Goal: Transaction & Acquisition: Purchase product/service

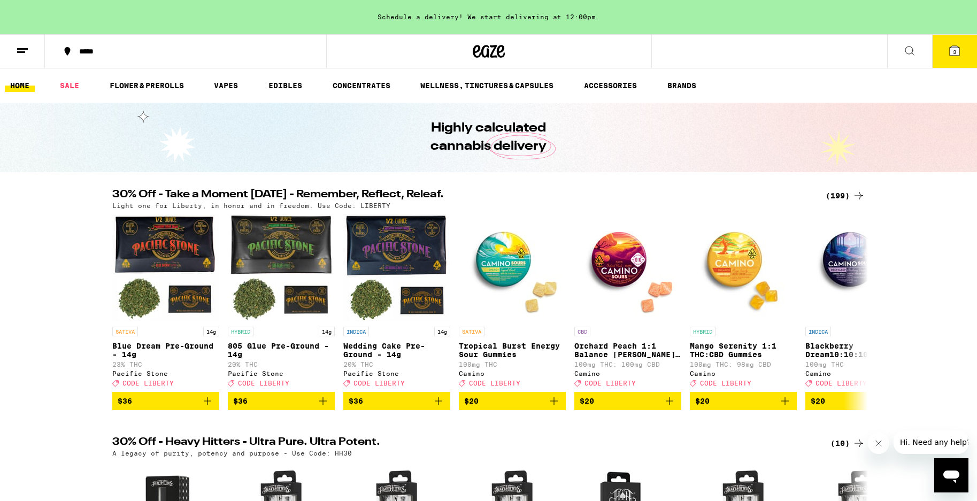
click at [841, 196] on div "(199)" at bounding box center [846, 195] width 40 height 13
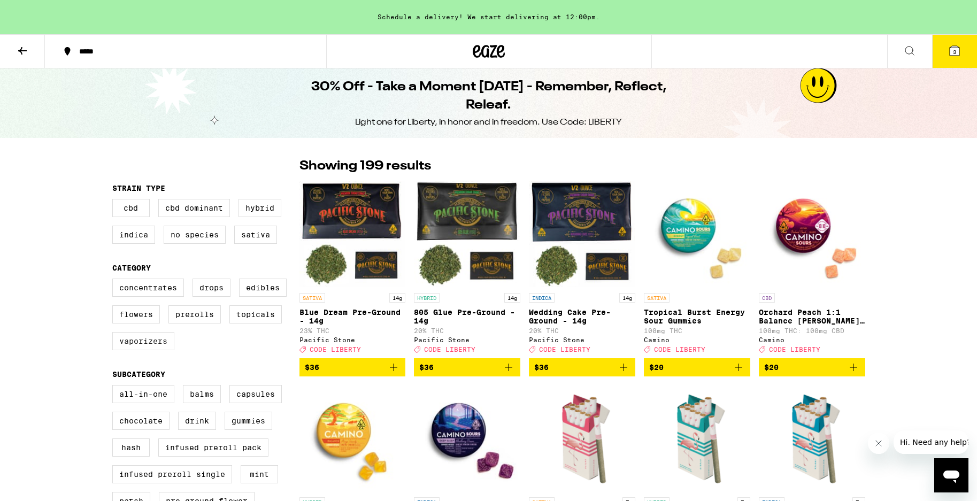
click at [144, 349] on label "Vaporizers" at bounding box center [143, 341] width 62 height 18
click at [115, 281] on input "Vaporizers" at bounding box center [114, 280] width 1 height 1
checkbox input "true"
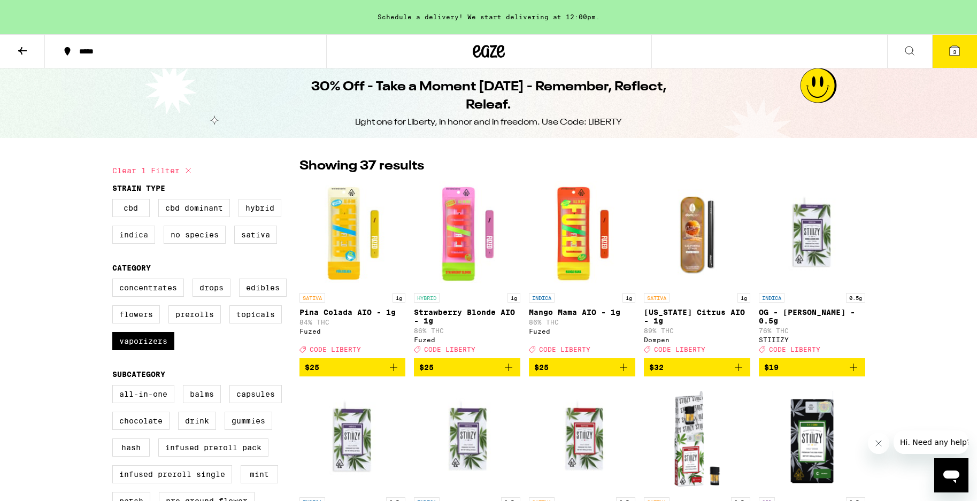
click at [137, 235] on label "Indica" at bounding box center [133, 235] width 43 height 18
click at [115, 201] on input "Indica" at bounding box center [114, 201] width 1 height 1
checkbox input "true"
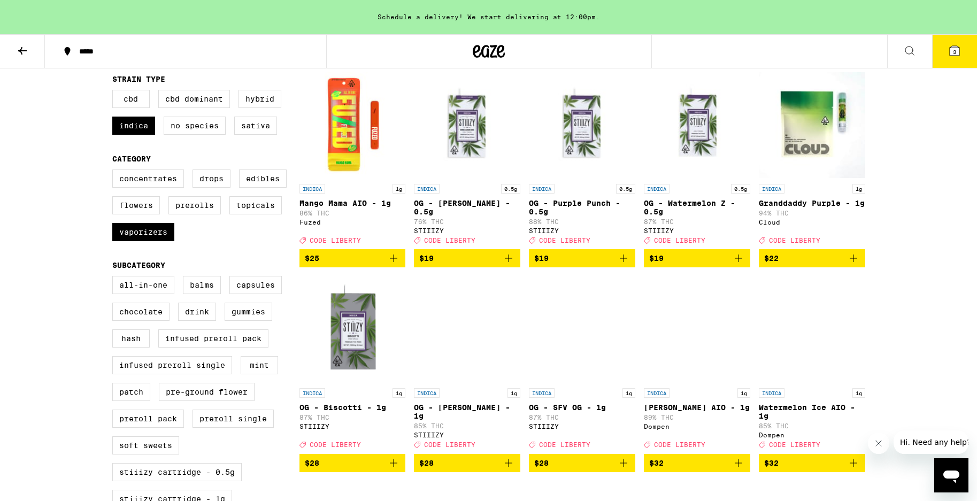
scroll to position [273, 0]
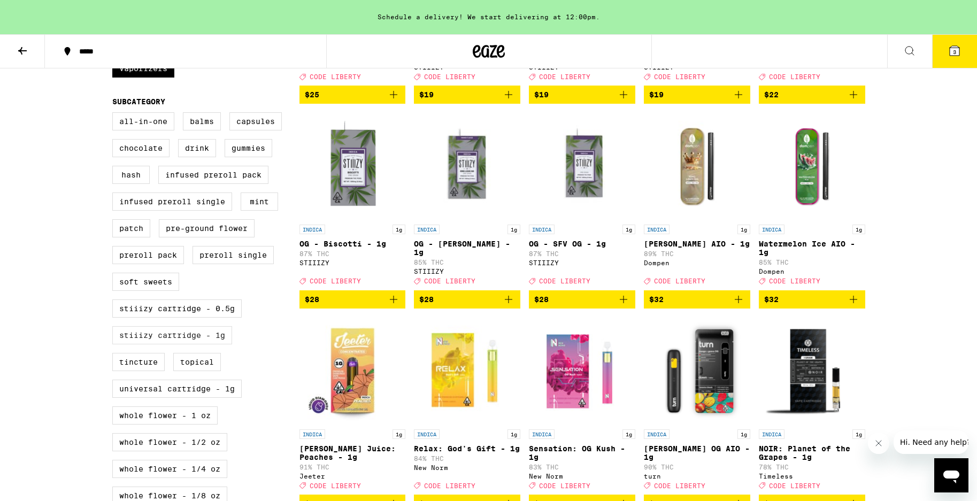
click at [179, 344] on label "STIIIZY Cartridge - 1g" at bounding box center [172, 335] width 120 height 18
click at [115, 114] on input "STIIIZY Cartridge - 1g" at bounding box center [114, 114] width 1 height 1
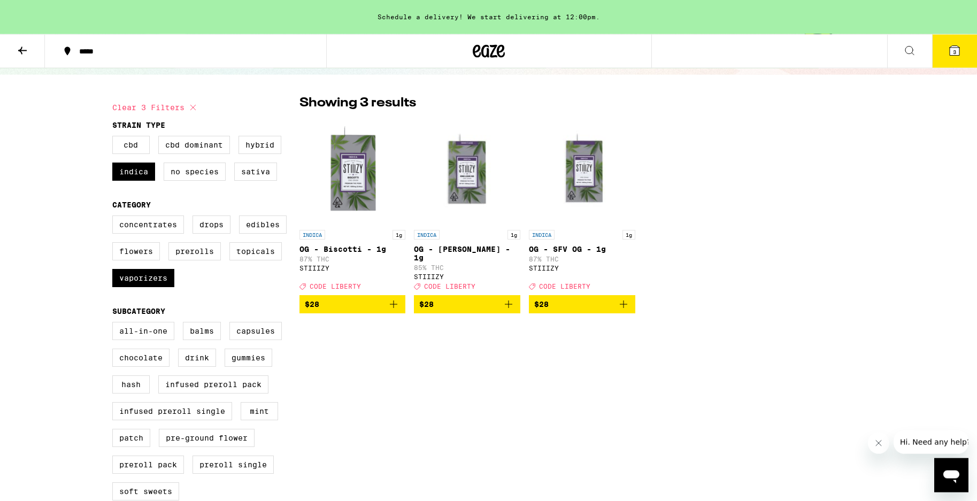
scroll to position [164, 0]
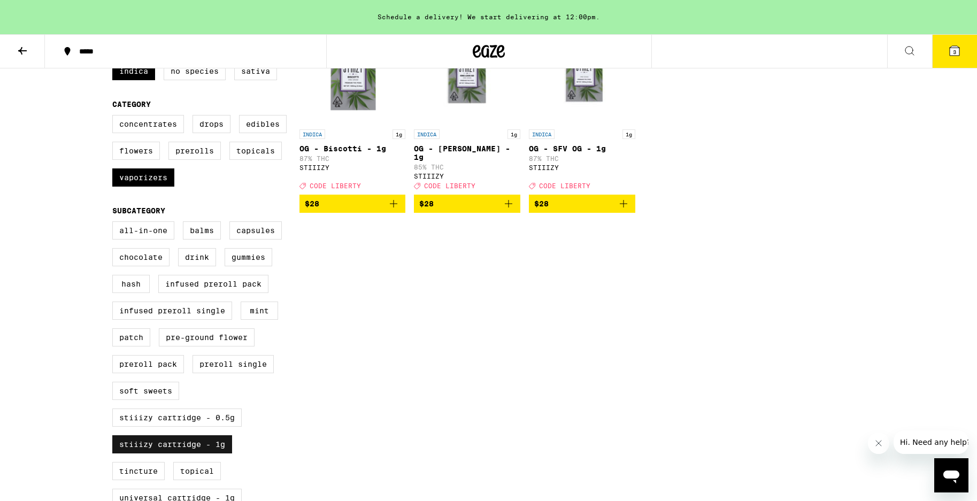
click at [156, 454] on label "STIIIZY Cartridge - 1g" at bounding box center [172, 444] width 120 height 18
click at [115, 224] on input "STIIIZY Cartridge - 1g" at bounding box center [114, 223] width 1 height 1
checkbox input "false"
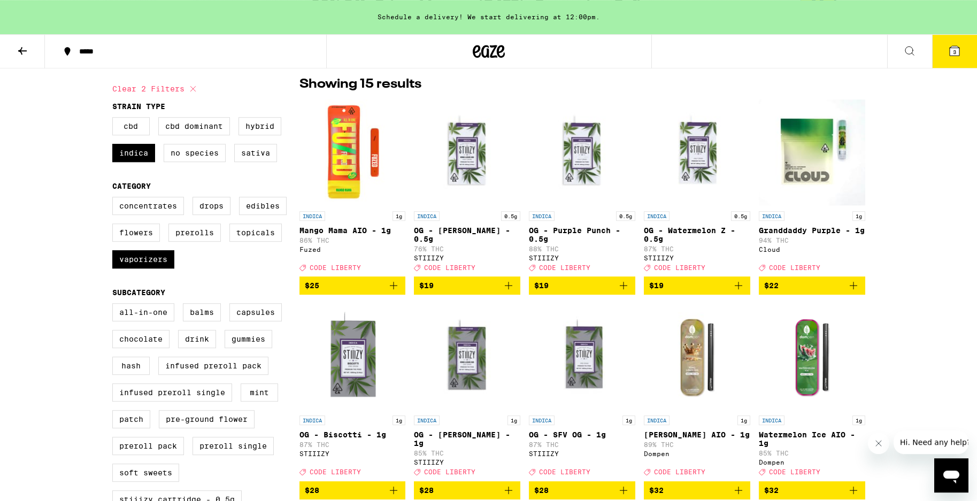
scroll to position [55, 0]
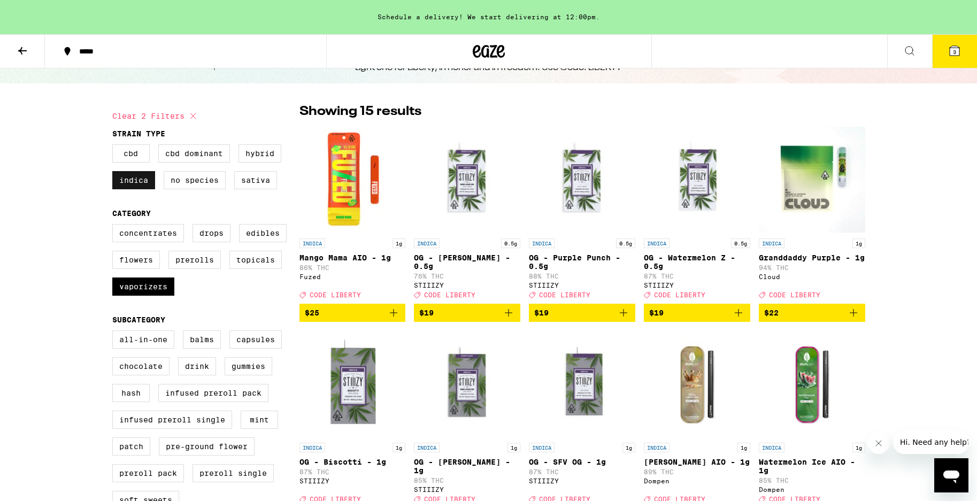
click at [133, 181] on label "Indica" at bounding box center [133, 180] width 43 height 18
click at [115, 147] on input "Indica" at bounding box center [114, 146] width 1 height 1
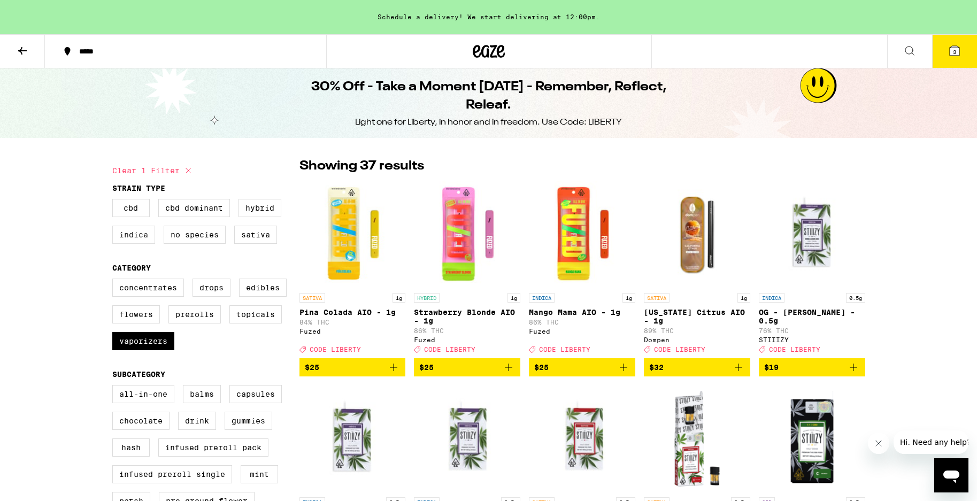
click at [127, 236] on label "Indica" at bounding box center [133, 235] width 43 height 18
click at [115, 201] on input "Indica" at bounding box center [114, 201] width 1 height 1
checkbox input "true"
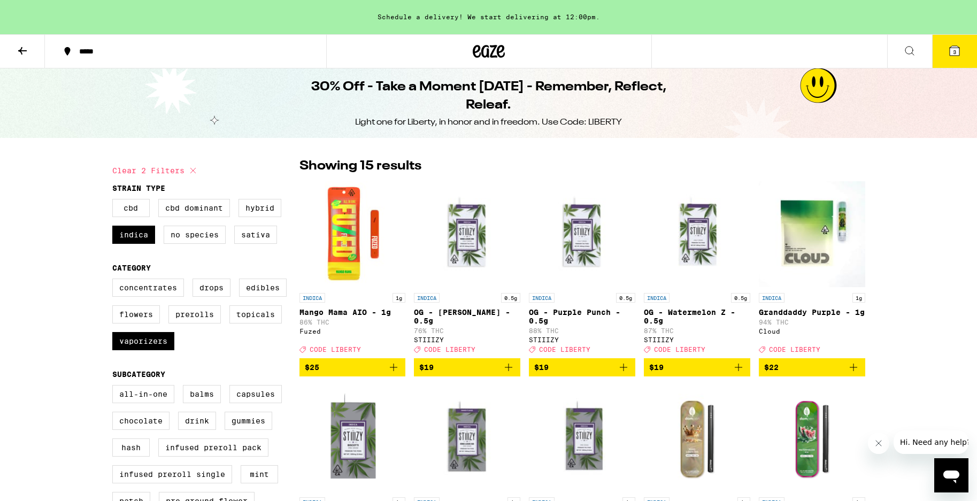
click at [853, 374] on icon "Add to bag" at bounding box center [853, 367] width 13 height 13
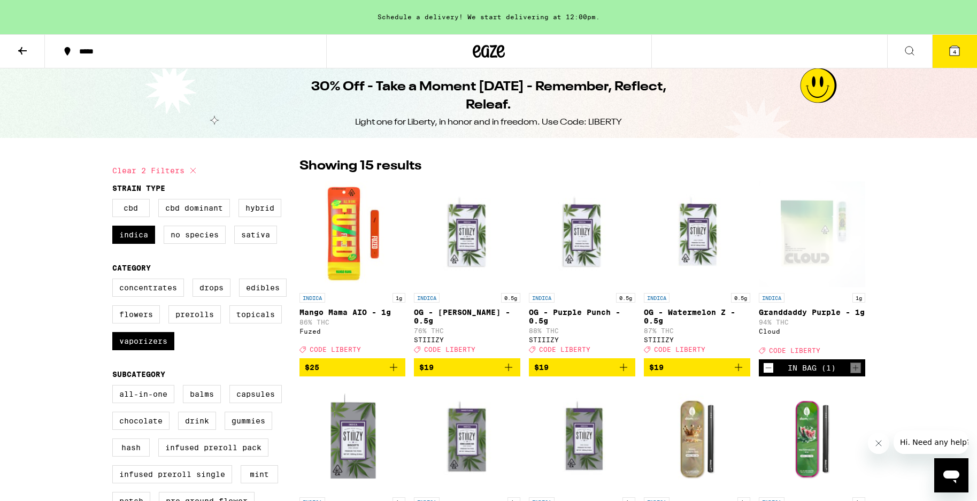
click at [830, 41] on div "***** 4" at bounding box center [488, 51] width 977 height 34
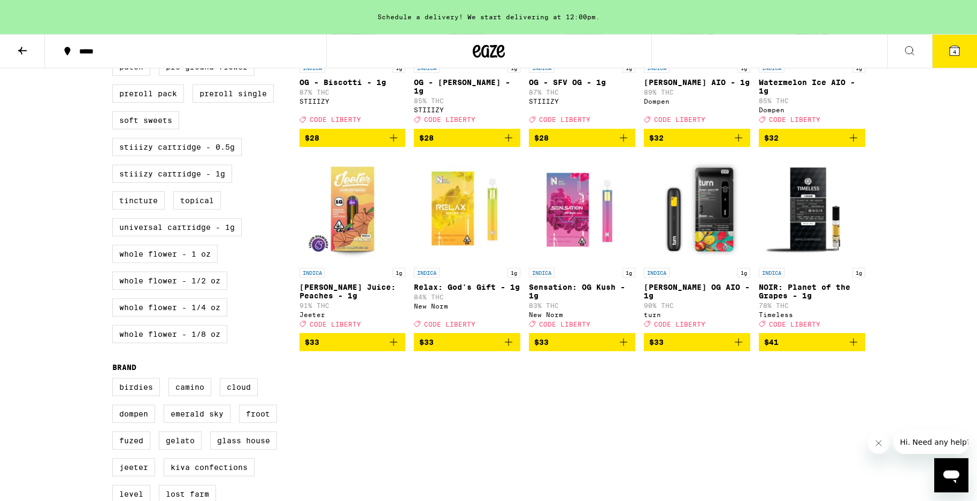
scroll to position [436, 0]
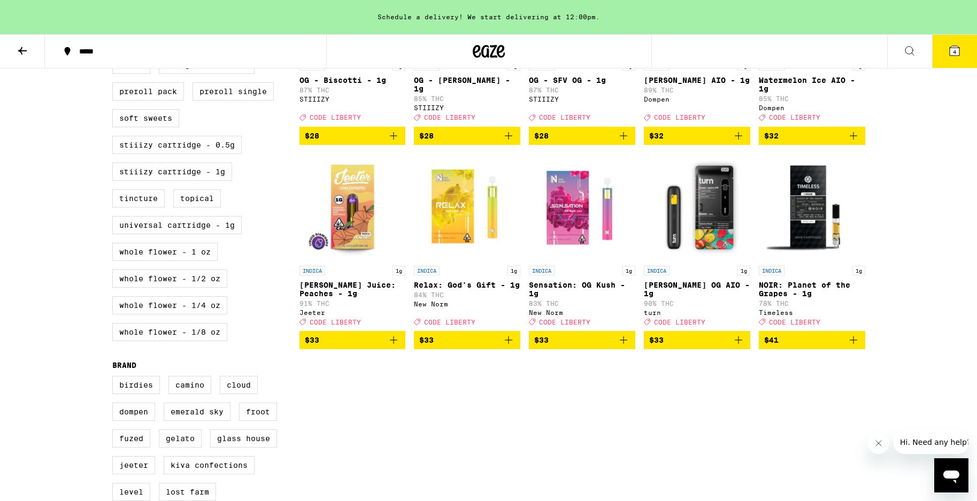
click at [393, 347] on icon "Add to bag" at bounding box center [393, 340] width 13 height 13
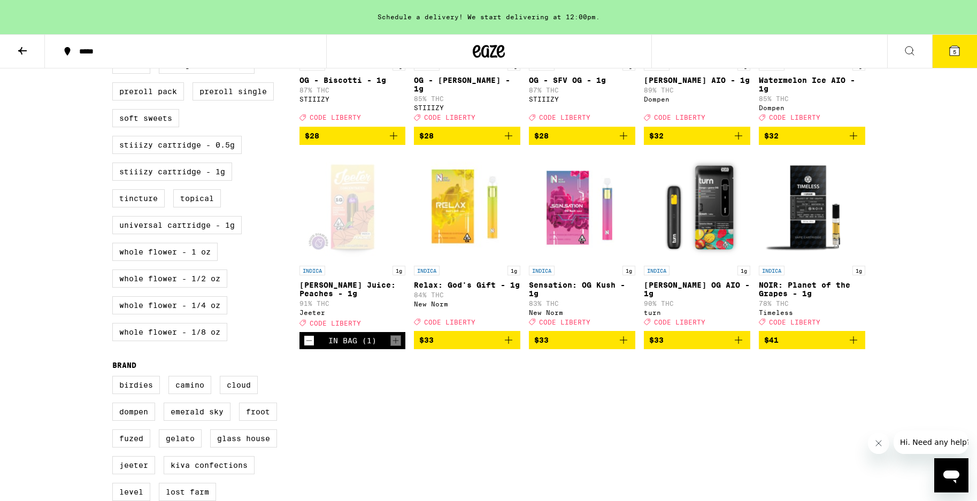
click at [363, 390] on div "Clear 2 filters Strain Type CBD CBD Dominant Hybrid Indica No Species Sativa Ca…" at bounding box center [489, 222] width 770 height 1020
click at [148, 234] on label "Universal Cartridge - 1g" at bounding box center [176, 225] width 129 height 18
checkbox input "true"
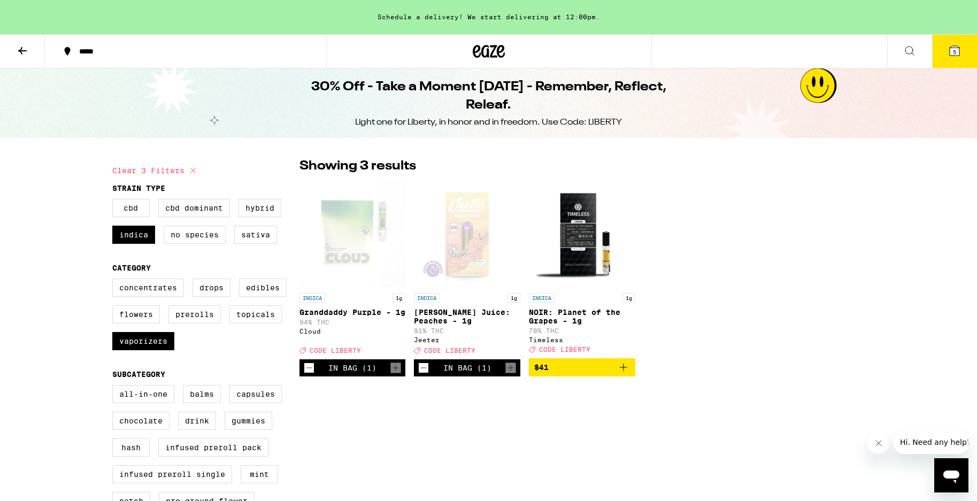
click at [957, 48] on icon at bounding box center [955, 51] width 10 height 10
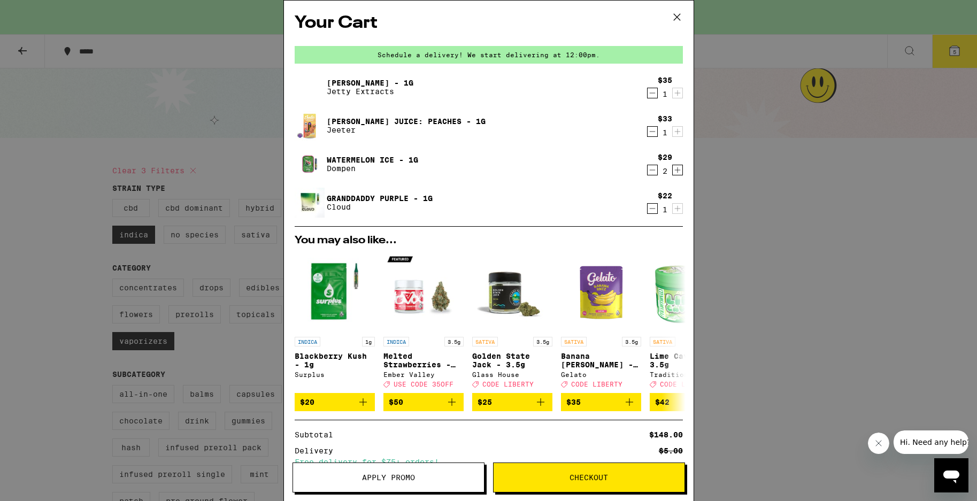
click at [653, 171] on icon "Decrement" at bounding box center [653, 170] width 10 height 13
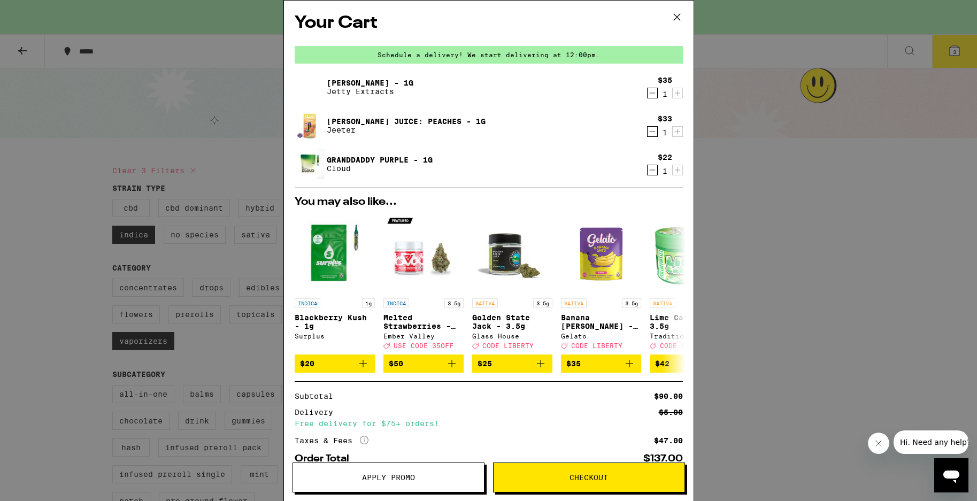
click at [651, 93] on icon "Decrement" at bounding box center [653, 93] width 10 height 13
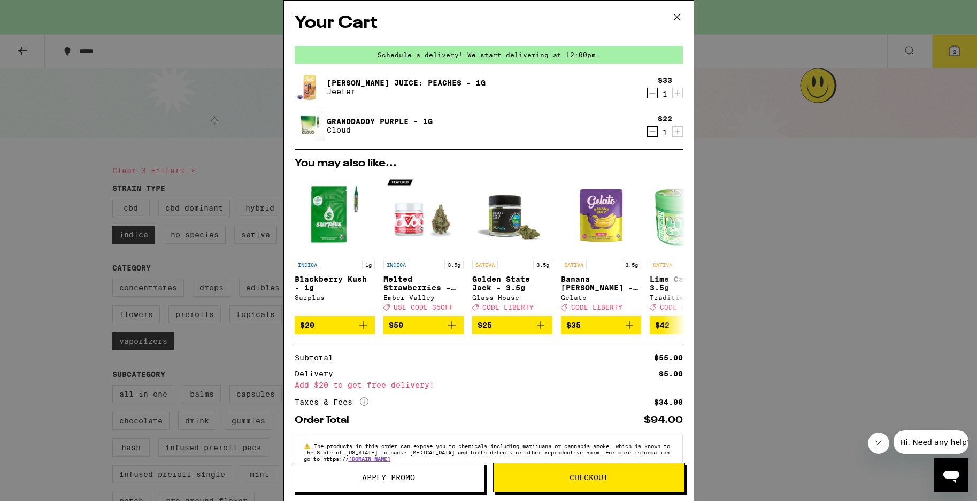
click at [392, 469] on button "Apply Promo" at bounding box center [389, 478] width 192 height 30
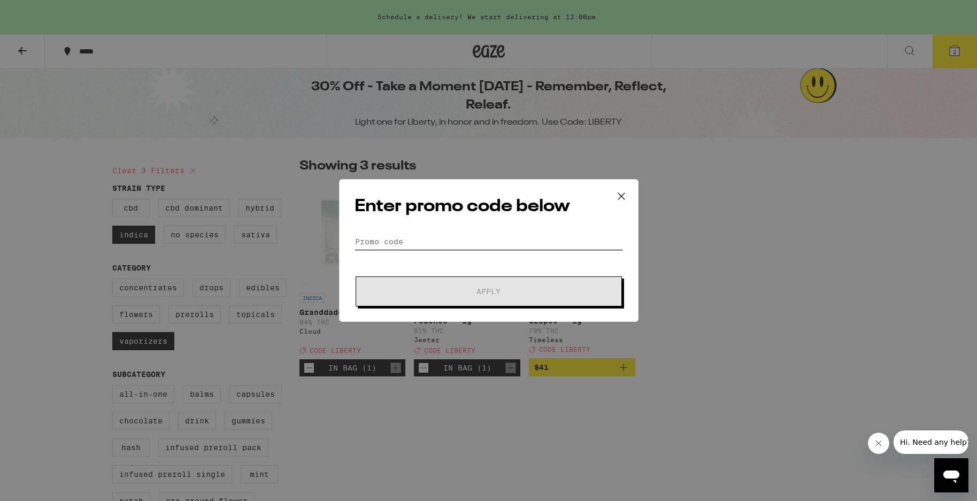
click at [405, 242] on input "Promo Code" at bounding box center [489, 242] width 269 height 16
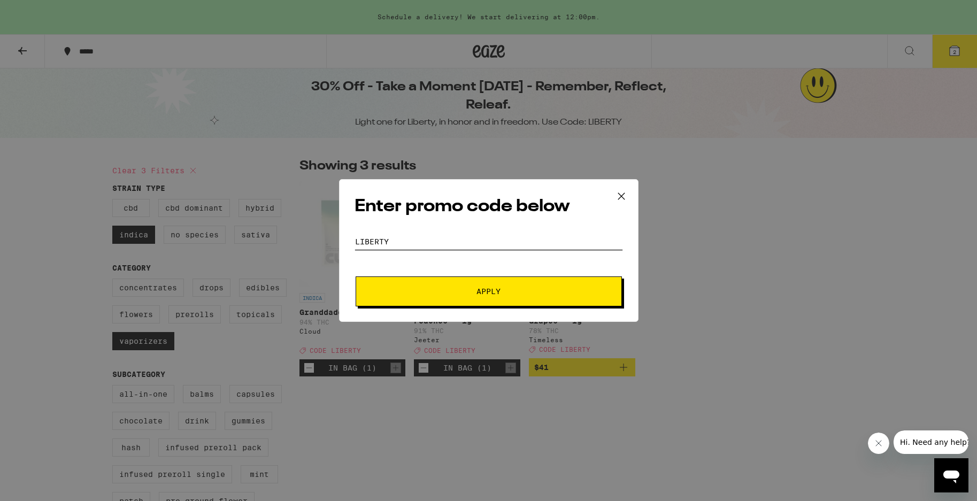
type input "liberty"
click at [465, 289] on span "Apply" at bounding box center [489, 291] width 193 height 7
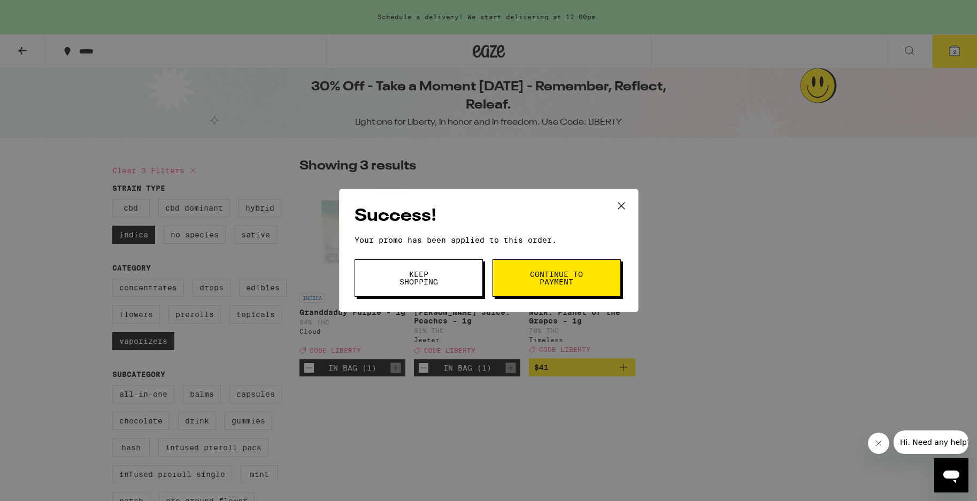
click at [433, 278] on span "Keep Shopping" at bounding box center [419, 278] width 55 height 15
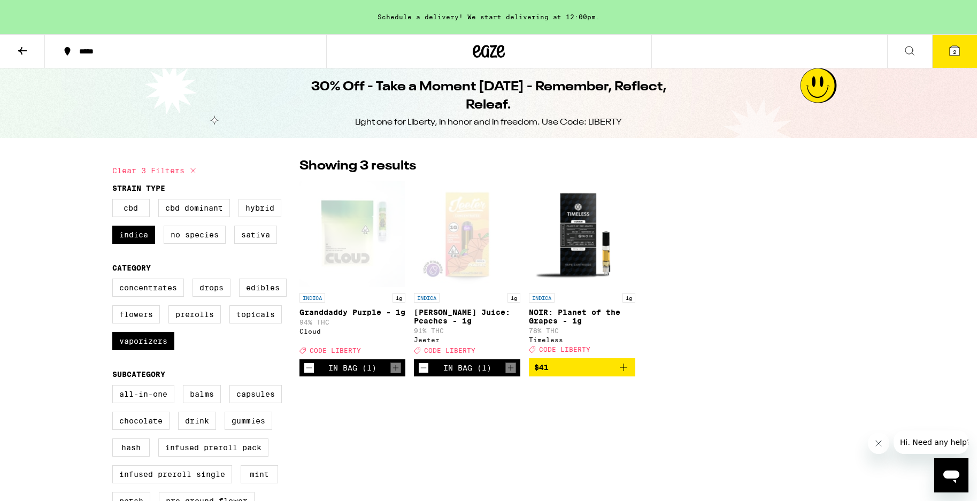
click at [741, 280] on div "INDICA 1g Granddaddy Purple - 1g 94% THC Cloud Deal Created with Sketch. CODE L…" at bounding box center [583, 279] width 566 height 196
click at [959, 48] on icon at bounding box center [955, 51] width 10 height 10
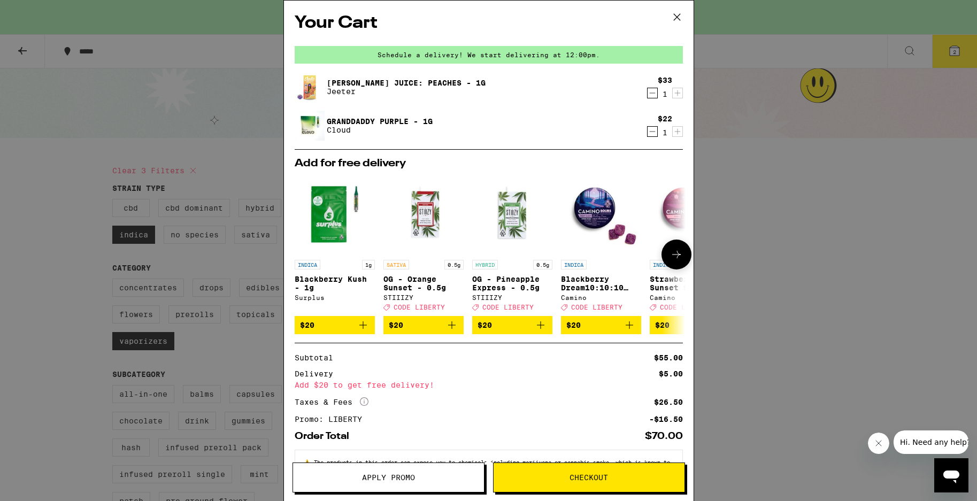
click at [362, 327] on icon "Add to bag" at bounding box center [363, 325] width 13 height 13
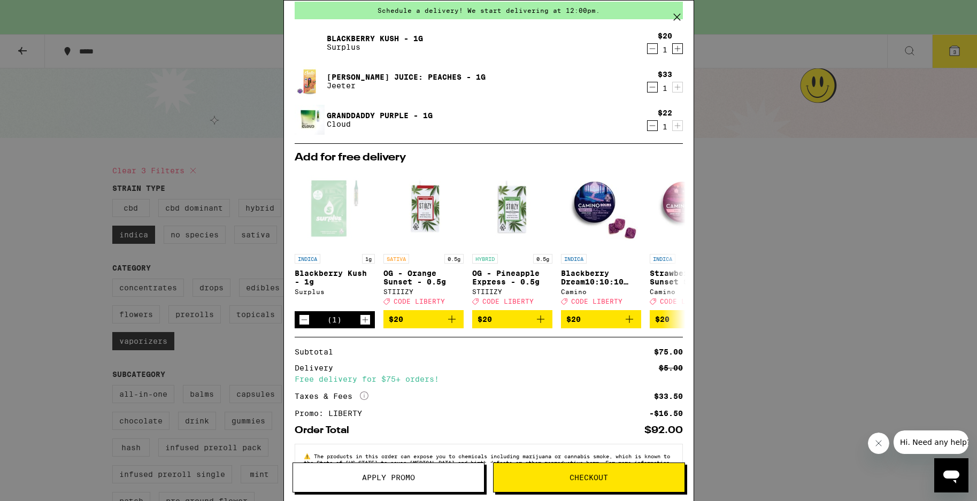
scroll to position [85, 0]
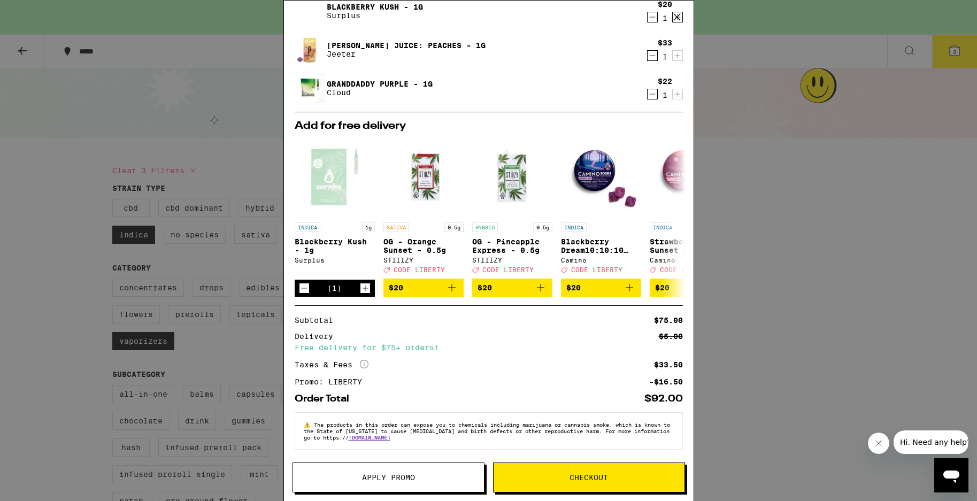
click at [543, 362] on div "Taxes & Fees More Info $33.50" at bounding box center [489, 365] width 388 height 10
click at [184, 33] on div "Your Cart Schedule a delivery! We start delivering at 12:00pm. Blackberry Kush …" at bounding box center [488, 250] width 977 height 501
